Goal: Transaction & Acquisition: Purchase product/service

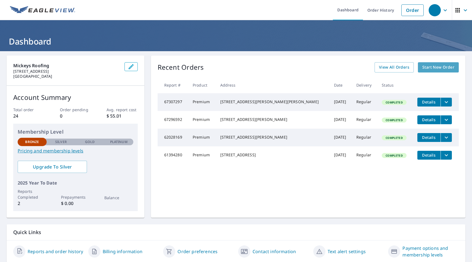
click at [432, 67] on span "Start New Order" at bounding box center [439, 67] width 32 height 7
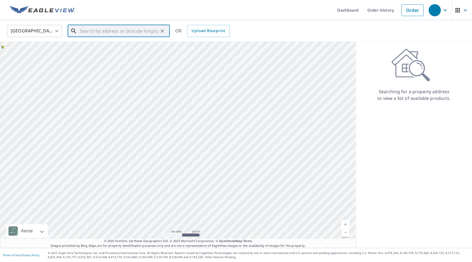
click at [112, 35] on input "text" at bounding box center [119, 30] width 79 height 15
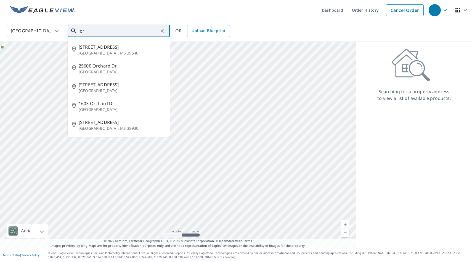
type input "o"
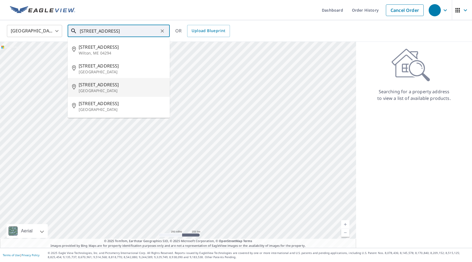
click at [106, 86] on span "[STREET_ADDRESS]" at bounding box center [122, 84] width 87 height 7
type input "[STREET_ADDRESS][PERSON_NAME]"
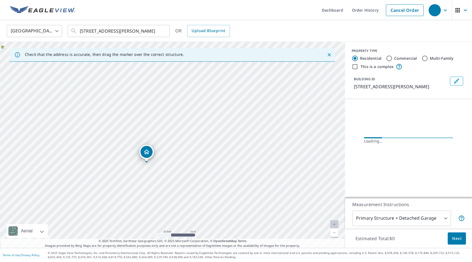
drag, startPoint x: 167, startPoint y: 162, endPoint x: 184, endPoint y: 152, distance: 19.3
click at [184, 152] on div "[STREET_ADDRESS][PERSON_NAME]" at bounding box center [172, 145] width 345 height 206
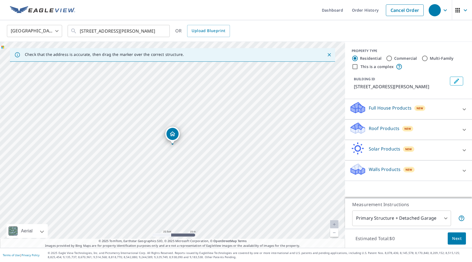
click at [408, 126] on div "New" at bounding box center [407, 129] width 11 height 6
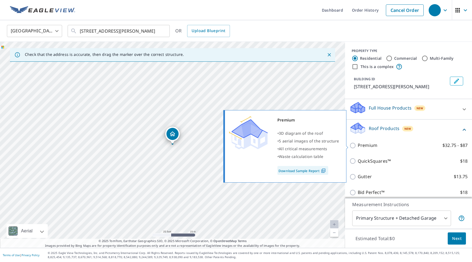
click at [392, 146] on label "Premium $32.75 - $87" at bounding box center [413, 145] width 110 height 7
click at [358, 146] on input "Premium $32.75 - $87" at bounding box center [354, 145] width 8 height 7
checkbox input "true"
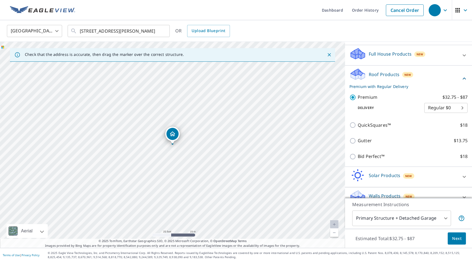
scroll to position [64, 0]
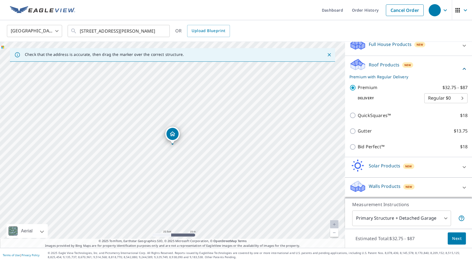
click at [409, 219] on body "Dashboard Order History Cancel Order United States [GEOGRAPHIC_DATA] ​ [STREET_…" at bounding box center [236, 131] width 472 height 262
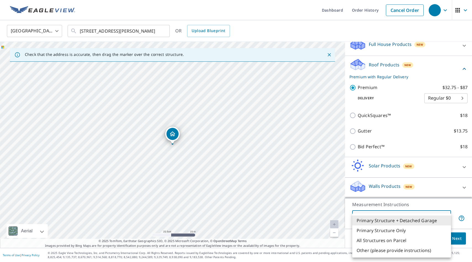
click at [395, 229] on li "Primary Structure Only" at bounding box center [401, 230] width 99 height 10
type input "2"
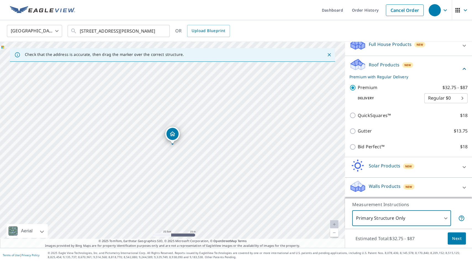
click at [454, 237] on span "Next" at bounding box center [456, 238] width 9 height 7
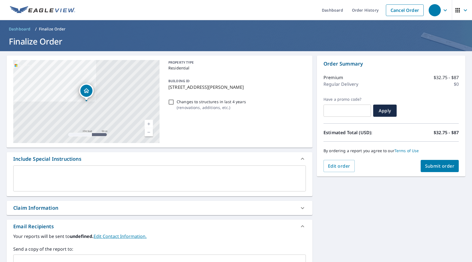
click at [435, 169] on span "Submit order" at bounding box center [440, 166] width 30 height 6
